Goal: Navigation & Orientation: Find specific page/section

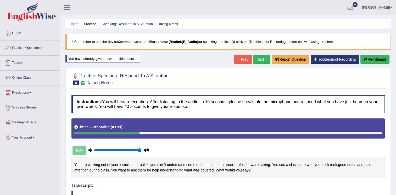
click at [26, 77] on link "Online Class" at bounding box center [30, 77] width 60 height 13
